Goal: Task Accomplishment & Management: Manage account settings

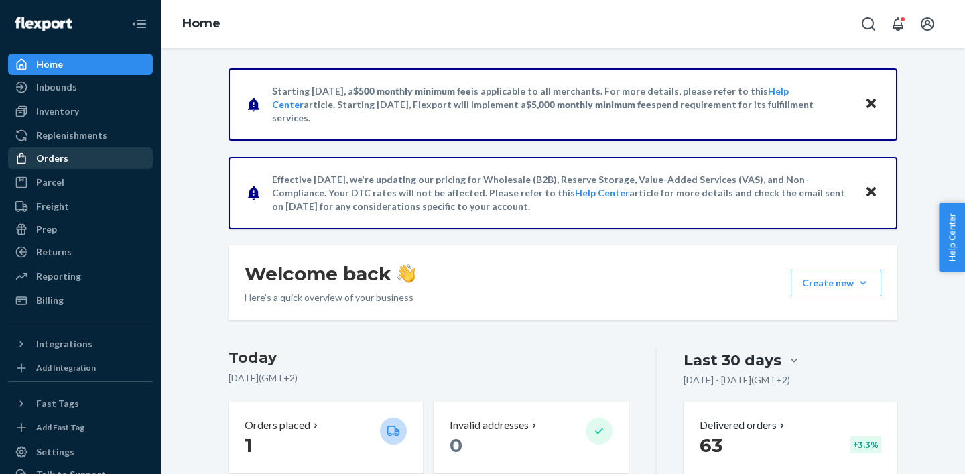
click at [70, 155] on div "Orders" at bounding box center [80, 158] width 142 height 19
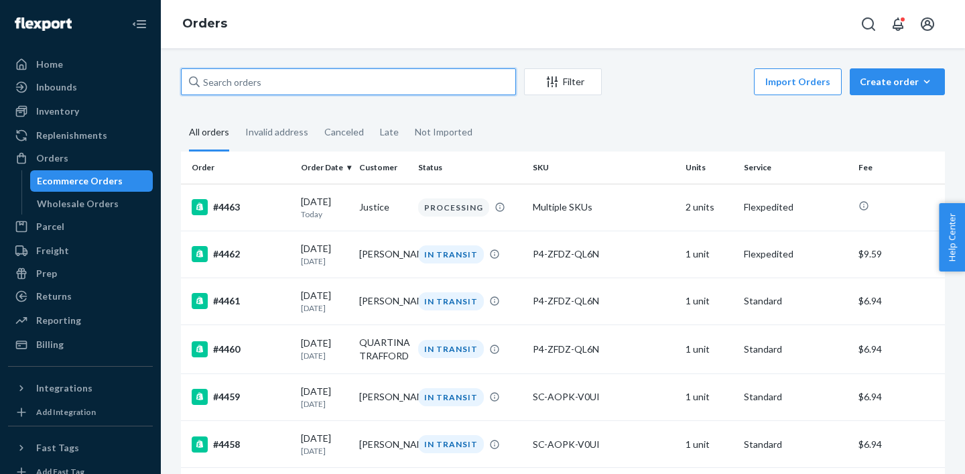
click at [248, 76] on input "text" at bounding box center [348, 81] width 335 height 27
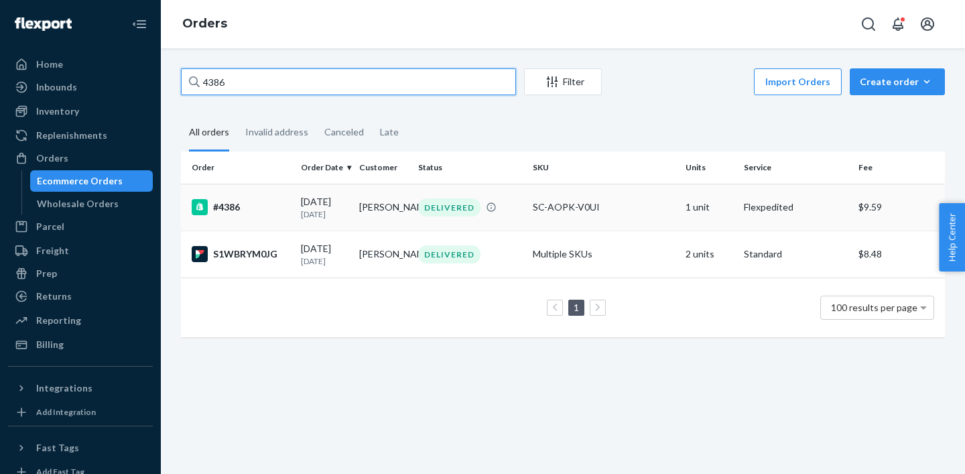
type input "4386"
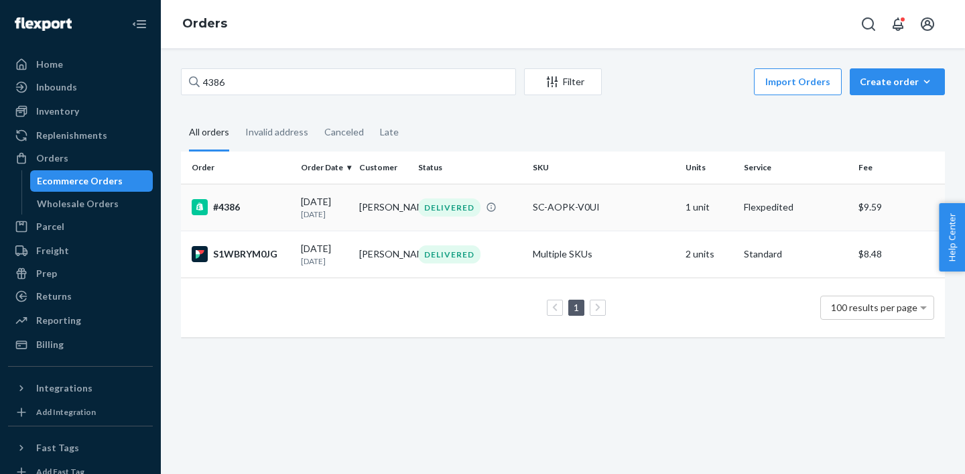
click at [256, 214] on div "#4386" at bounding box center [241, 207] width 98 height 16
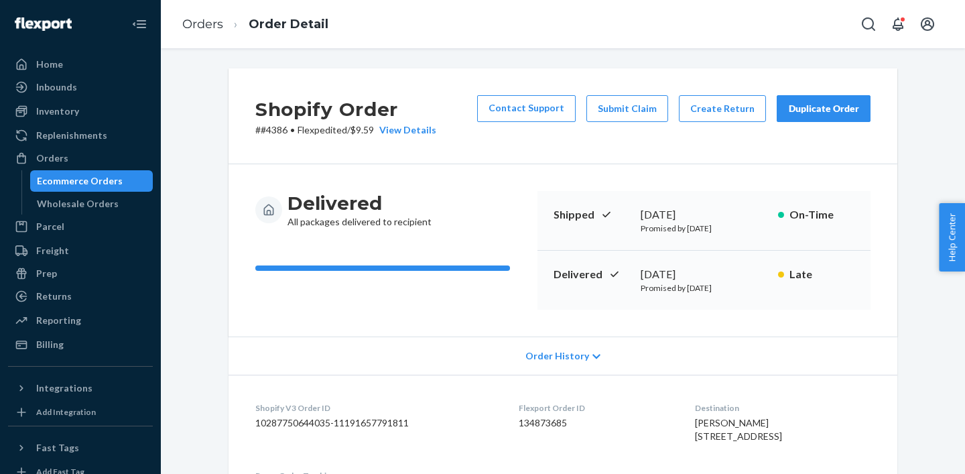
click at [833, 105] on div "Duplicate Order" at bounding box center [823, 108] width 71 height 13
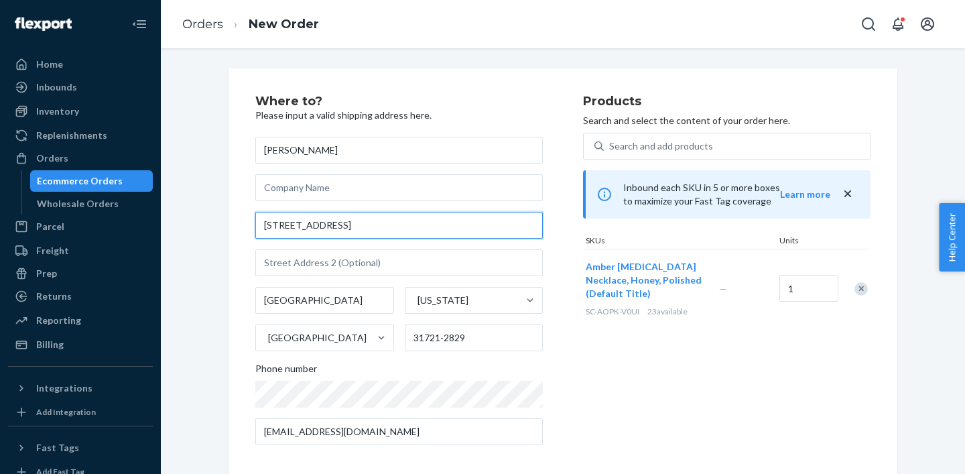
drag, startPoint x: 374, startPoint y: 226, endPoint x: 238, endPoint y: 218, distance: 136.2
paste input "[STREET_ADDRESS]"
click at [383, 226] on input "[STREET_ADDRESS]" at bounding box center [398, 225] width 287 height 27
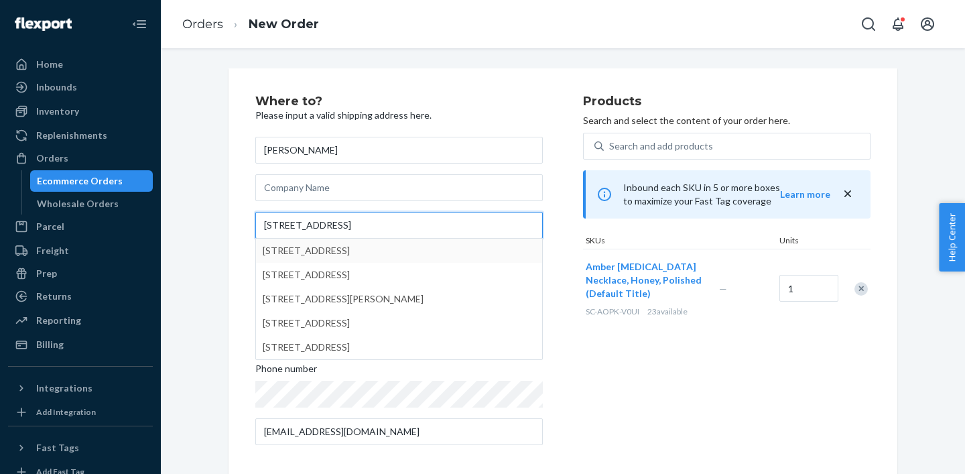
type input "[STREET_ADDRESS]"
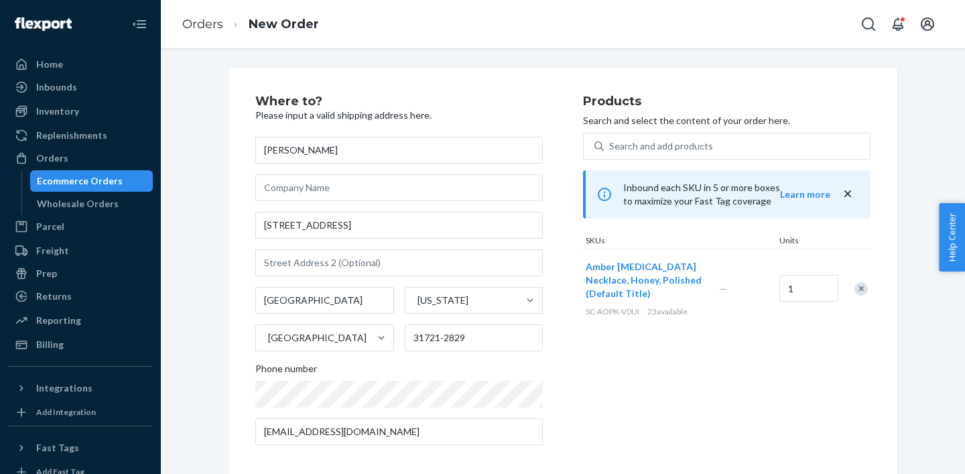
click at [214, 257] on div "Where to? Please input a valid shipping address here. [PERSON_NAME] [STREET_ADD…" at bounding box center [563, 372] width 784 height 609
click at [300, 304] on input "[GEOGRAPHIC_DATA]" at bounding box center [324, 300] width 139 height 27
paste input "[GEOGRAPHIC_DATA]"
type input "[GEOGRAPHIC_DATA]"
click at [466, 308] on div "[US_STATE]" at bounding box center [461, 300] width 113 height 27
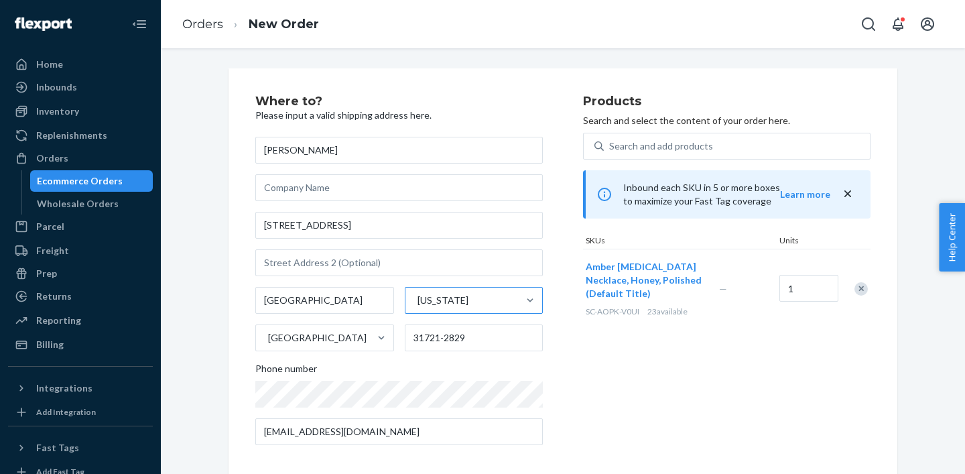
click at [417, 307] on input "[US_STATE]" at bounding box center [416, 299] width 1 height 13
type input "flo"
click at [456, 324] on div "[US_STATE]" at bounding box center [472, 332] width 135 height 27
click at [425, 307] on input "flo" at bounding box center [419, 299] width 12 height 13
click at [448, 336] on input "31721-2829" at bounding box center [474, 337] width 139 height 27
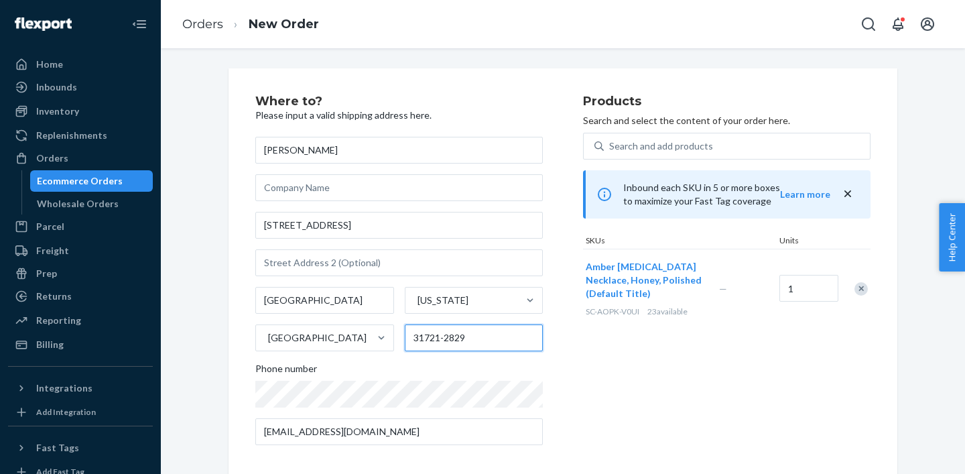
click at [448, 336] on input "31721-2829" at bounding box center [474, 337] width 139 height 27
paste input "316"
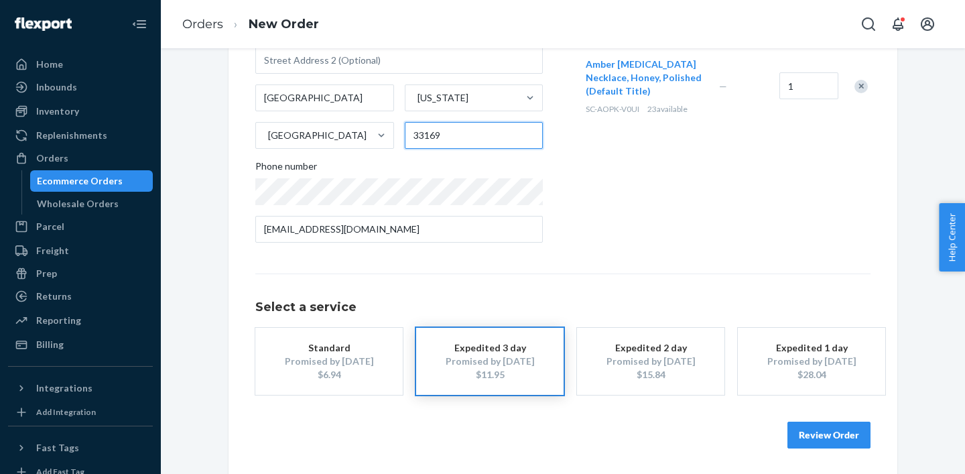
type input "33169"
click at [351, 354] on div "Promised by [DATE]" at bounding box center [328, 360] width 107 height 13
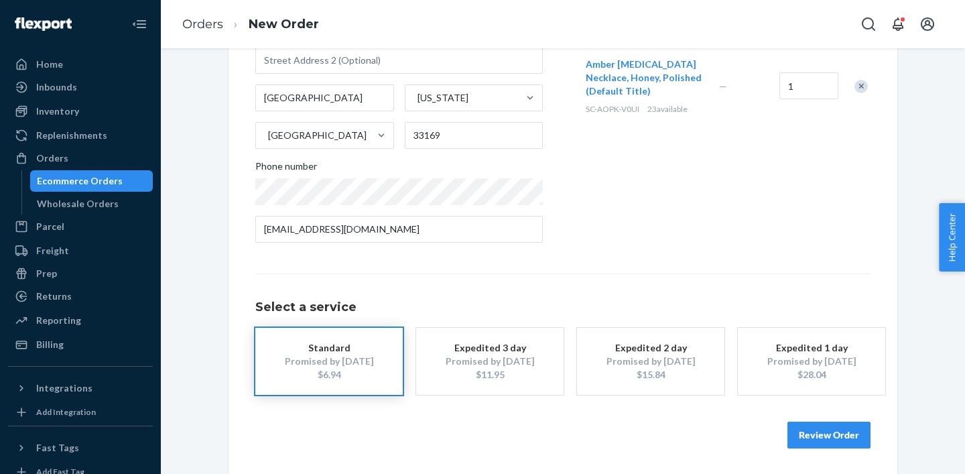
click at [835, 435] on button "Review Order" at bounding box center [828, 434] width 83 height 27
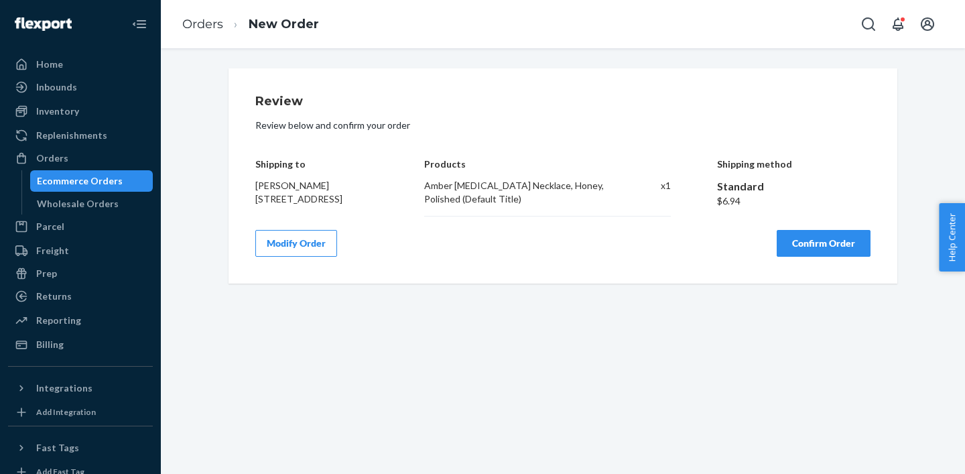
click at [824, 253] on button "Confirm Order" at bounding box center [824, 243] width 94 height 27
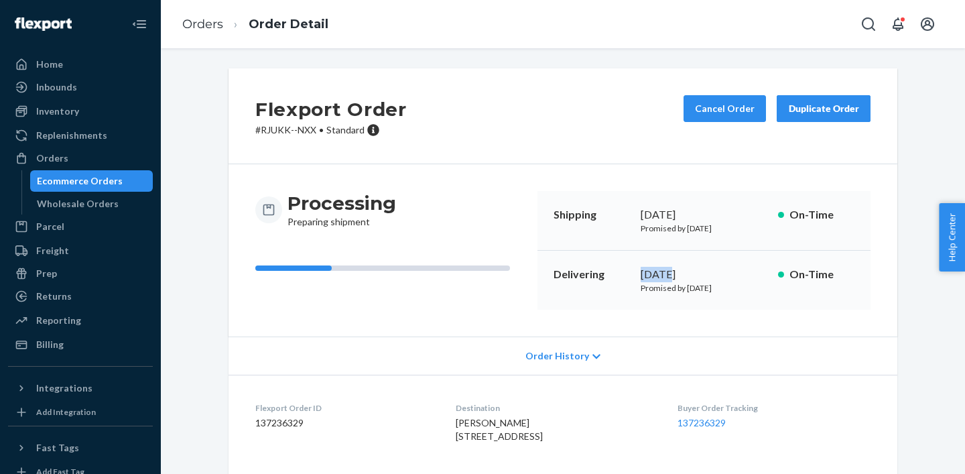
drag, startPoint x: 643, startPoint y: 273, endPoint x: 671, endPoint y: 275, distance: 28.8
click at [671, 275] on div "[DATE]" at bounding box center [704, 274] width 127 height 15
drag, startPoint x: 643, startPoint y: 287, endPoint x: 738, endPoint y: 294, distance: 95.4
click at [738, 294] on div "Delivering [DATE] Promised by [DATE] On-Time" at bounding box center [703, 280] width 333 height 59
copy p "Promised by [DATE]"
